Goal: Task Accomplishment & Management: Manage account settings

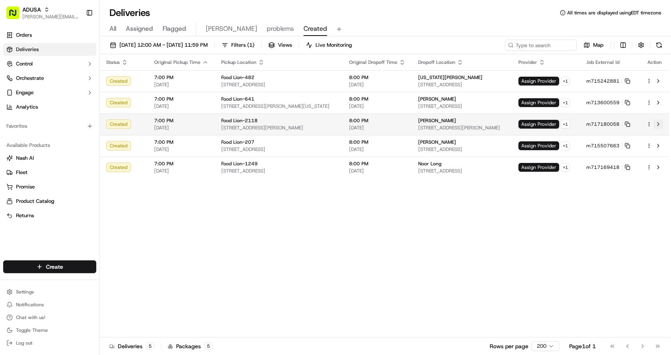
click at [660, 125] on button at bounding box center [659, 124] width 10 height 10
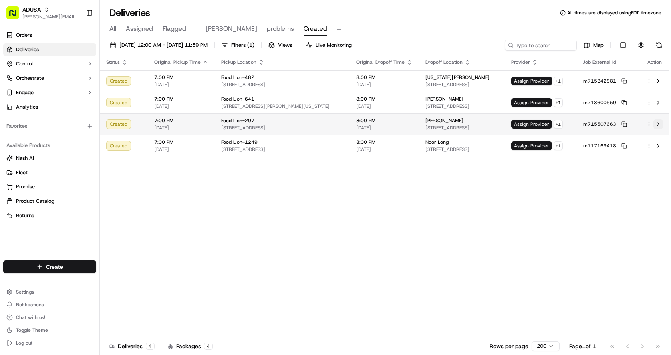
click at [661, 123] on button at bounding box center [659, 124] width 10 height 10
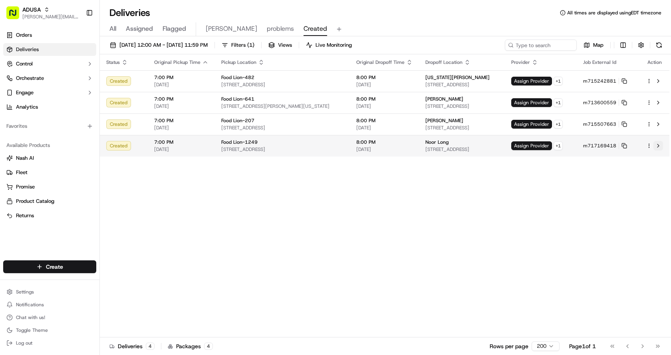
click at [660, 146] on button at bounding box center [659, 146] width 10 height 10
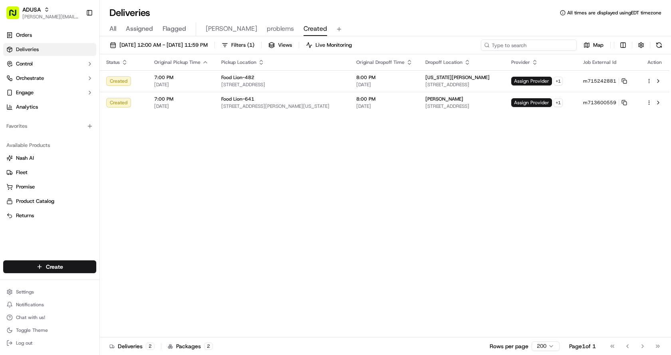
paste input "m717214128"
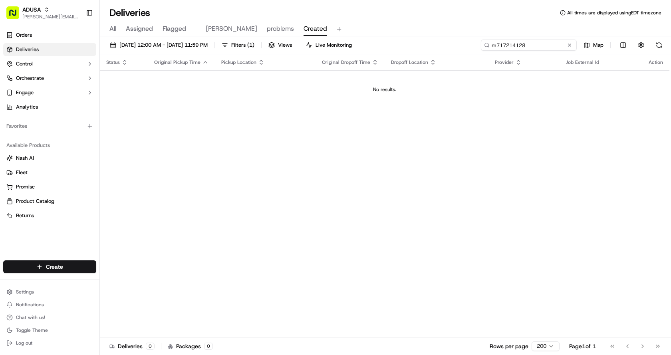
type input "m717214128"
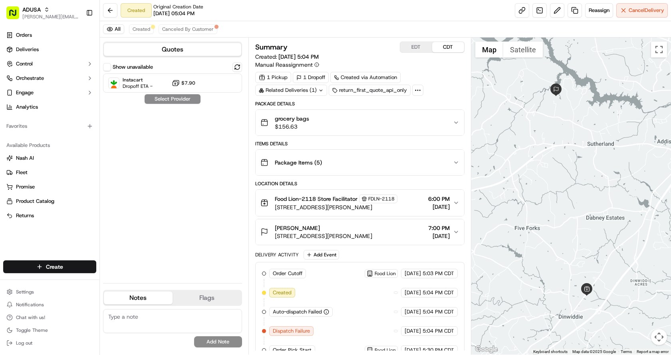
click at [135, 321] on textarea at bounding box center [172, 321] width 139 height 24
type textarea "unable to assign a driver informed store"
click at [218, 340] on button "Add Note" at bounding box center [218, 341] width 48 height 11
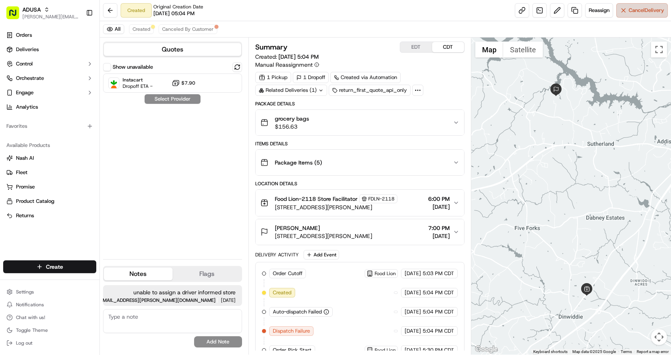
click at [659, 10] on span "Cancel Delivery" at bounding box center [647, 10] width 36 height 7
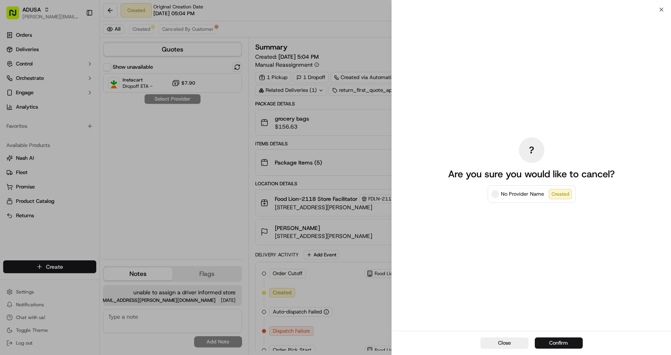
click at [547, 342] on button "Confirm" at bounding box center [559, 343] width 48 height 11
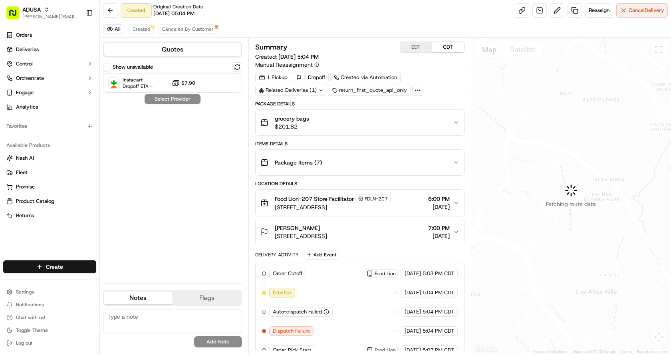
click at [148, 322] on textarea at bounding box center [172, 321] width 139 height 24
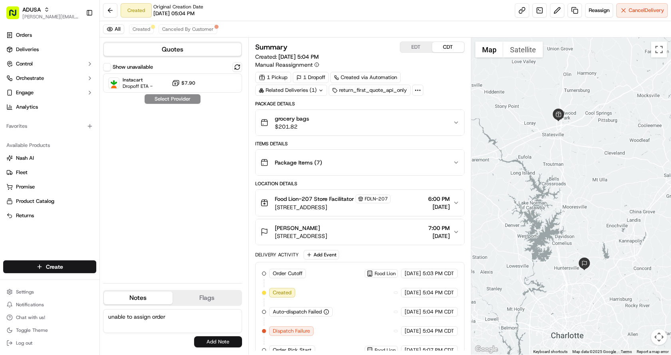
type textarea "unable to assign order"
drag, startPoint x: 211, startPoint y: 336, endPoint x: 215, endPoint y: 332, distance: 5.7
click at [212, 338] on button "Add Note" at bounding box center [218, 341] width 48 height 11
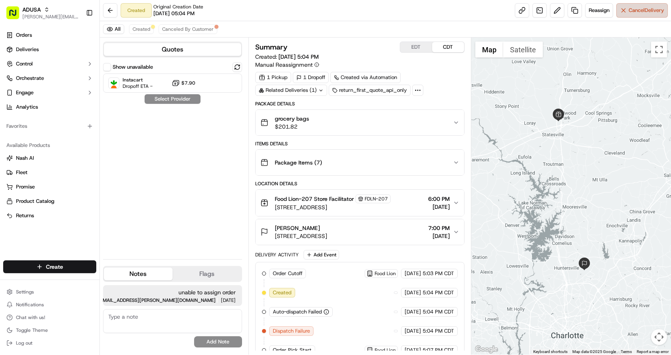
click at [641, 13] on span "Cancel Delivery" at bounding box center [647, 10] width 36 height 7
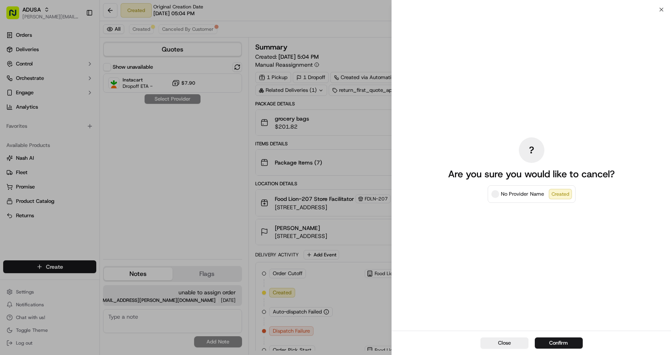
click at [563, 336] on div "Close Confirm" at bounding box center [531, 343] width 279 height 24
click at [561, 340] on button "Confirm" at bounding box center [559, 343] width 48 height 11
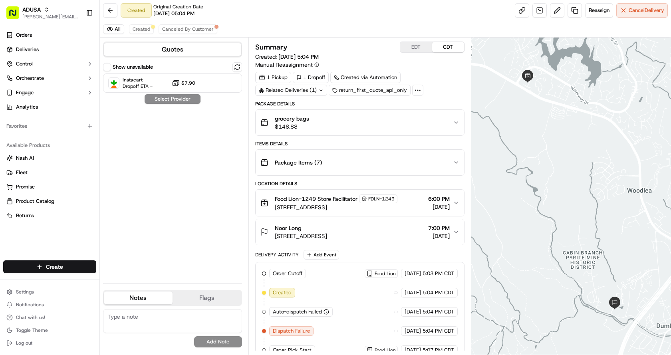
click at [140, 321] on textarea at bounding box center [172, 321] width 139 height 24
type textarea "unable to assign driver"
click at [219, 341] on button "Add Note" at bounding box center [218, 341] width 48 height 11
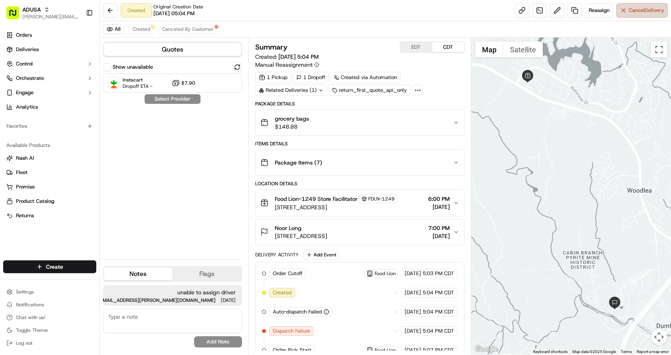
click at [624, 10] on button "Cancel Delivery" at bounding box center [643, 10] width 52 height 14
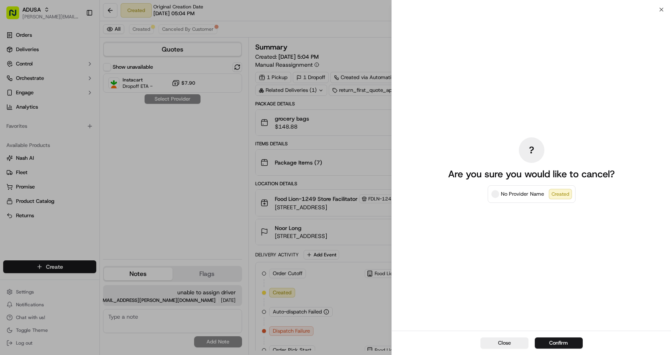
click at [554, 341] on button "Confirm" at bounding box center [559, 343] width 48 height 11
